Goal: Communication & Community: Answer question/provide support

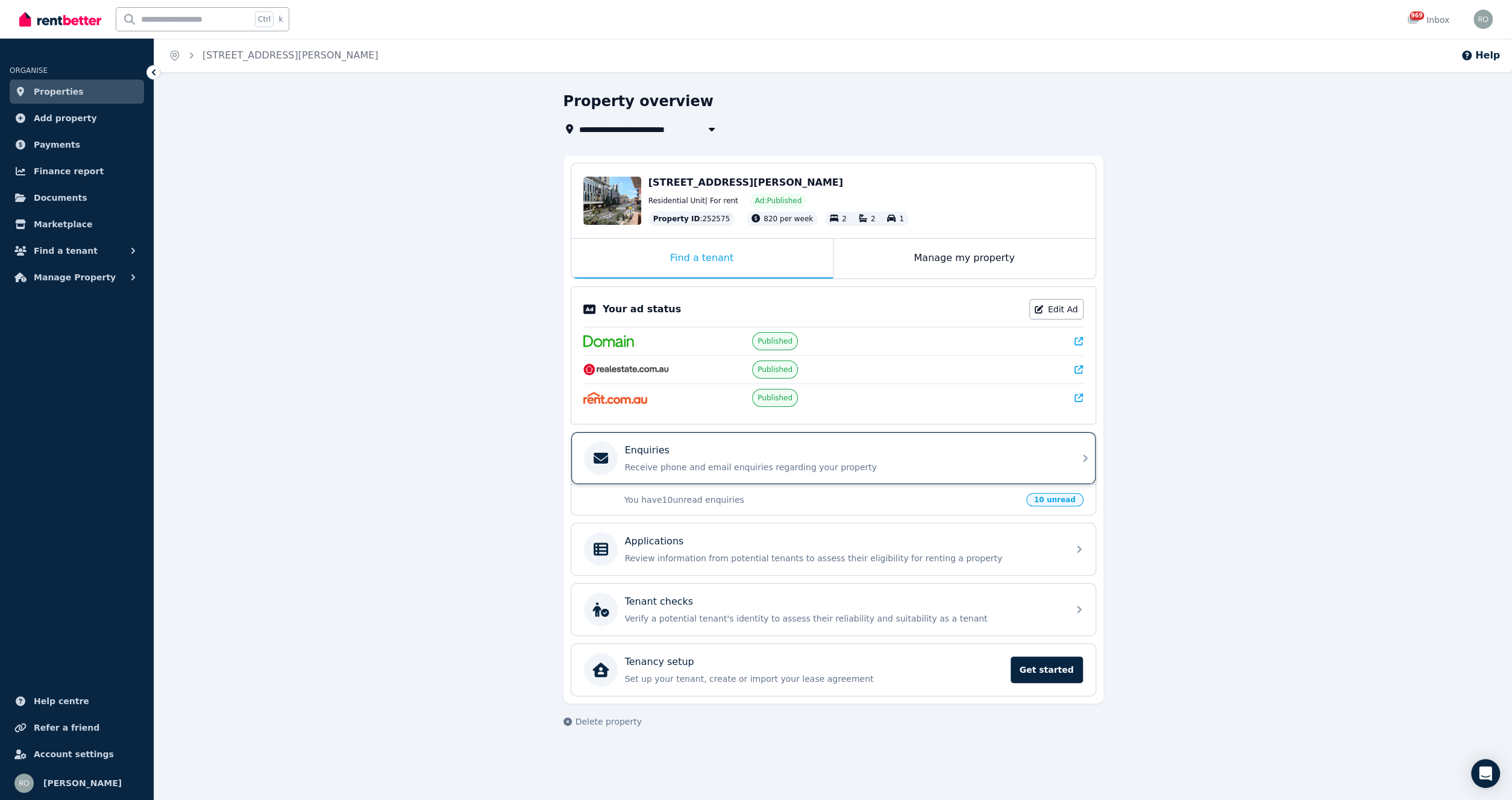
click at [998, 461] on p "Receive phone and email enquiries regarding your property" at bounding box center [842, 467] width 436 height 12
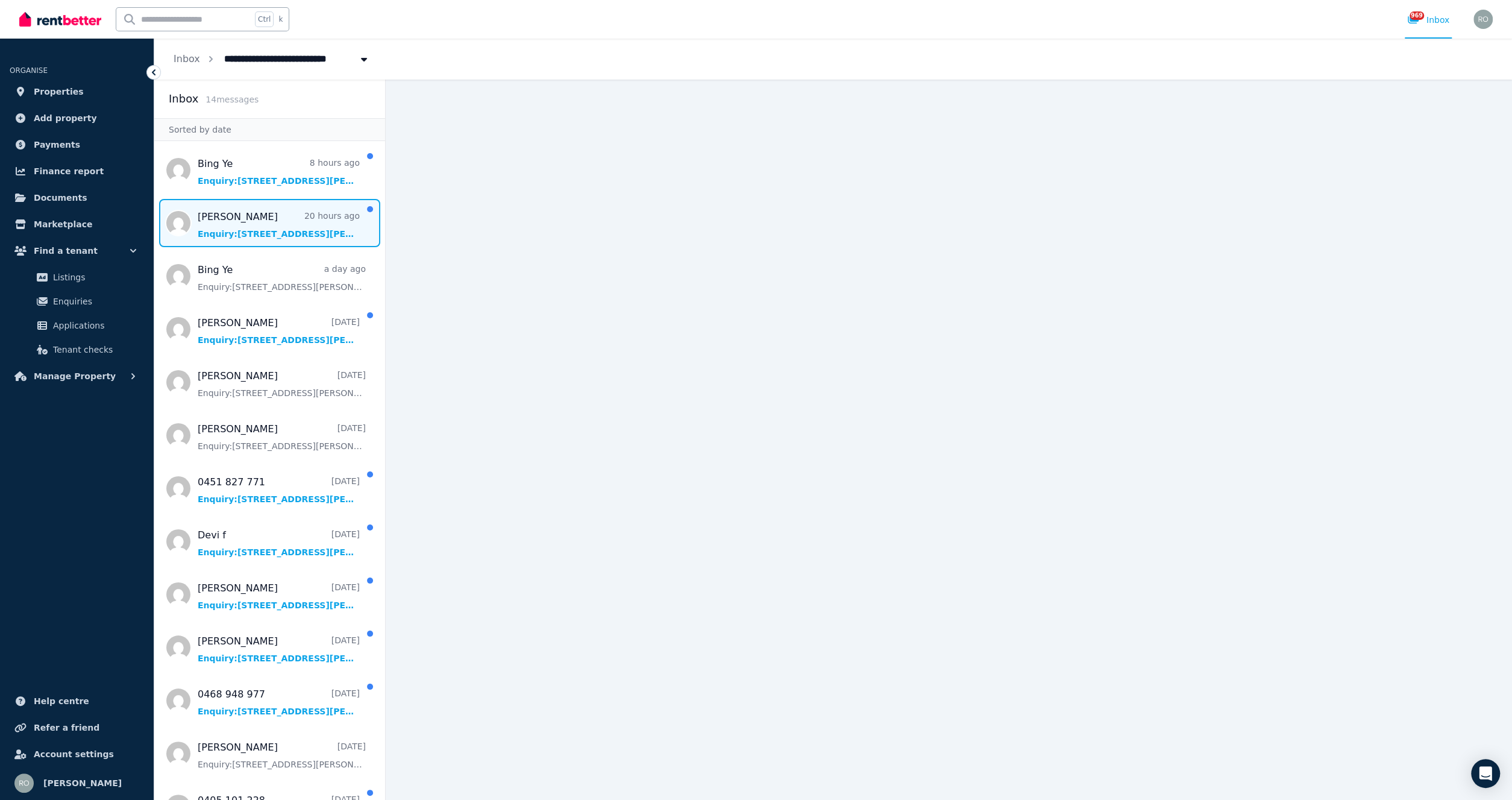
click at [277, 232] on span "Message list" at bounding box center [269, 223] width 231 height 48
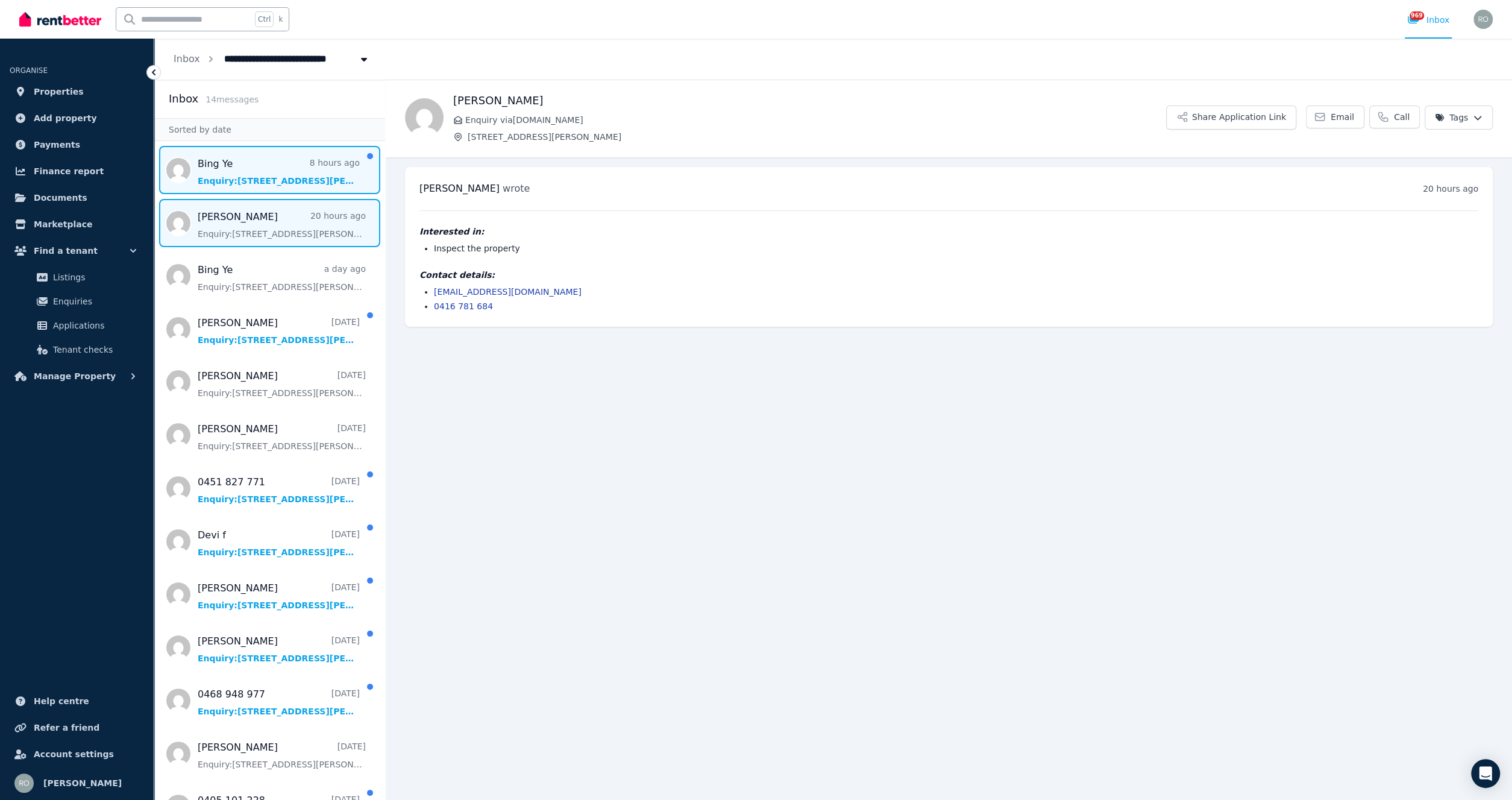
click at [272, 170] on span "Message list" at bounding box center [269, 170] width 231 height 48
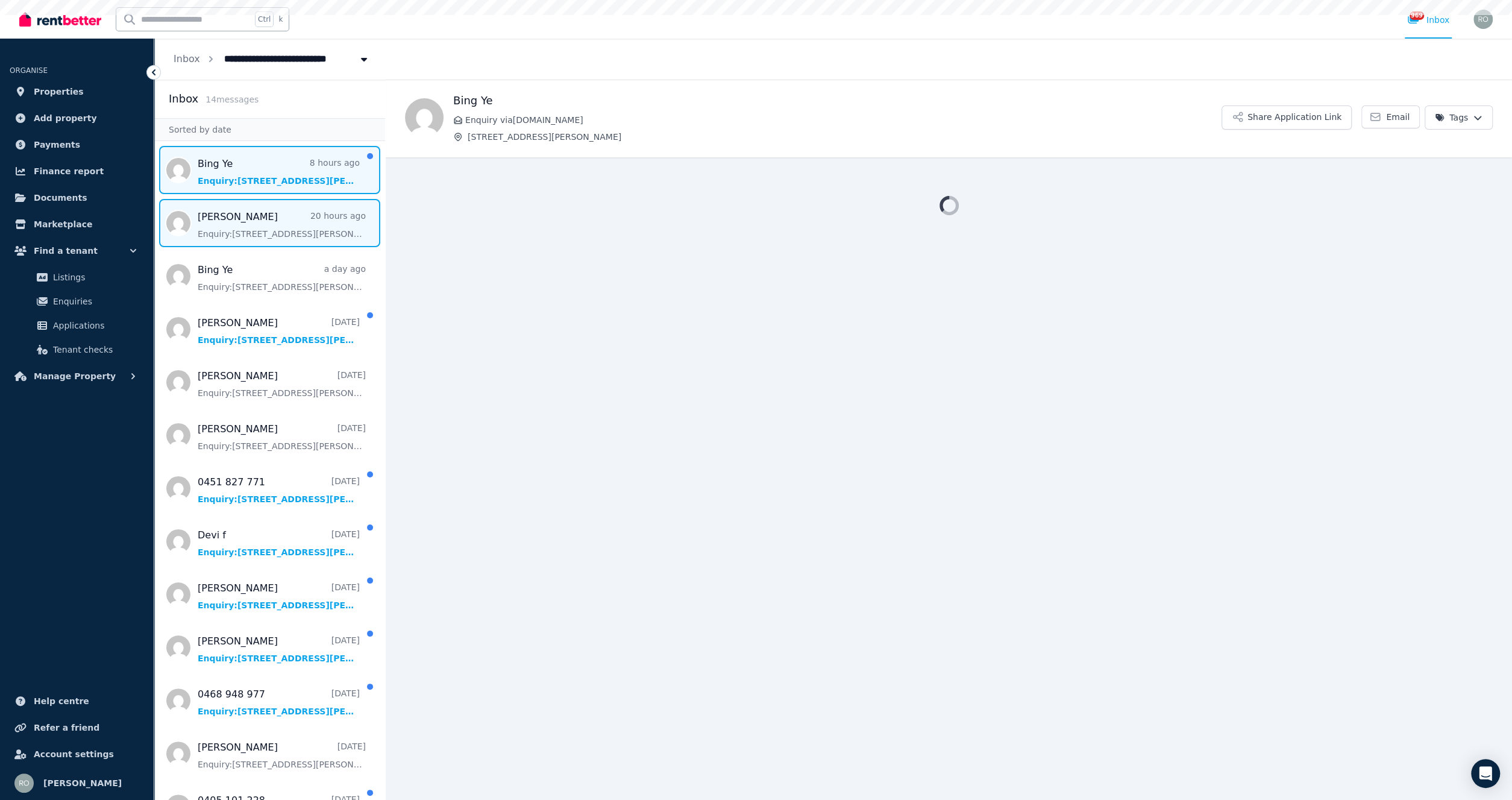
click at [269, 229] on span "Message list" at bounding box center [269, 223] width 231 height 48
